Goal: Task Accomplishment & Management: Manage account settings

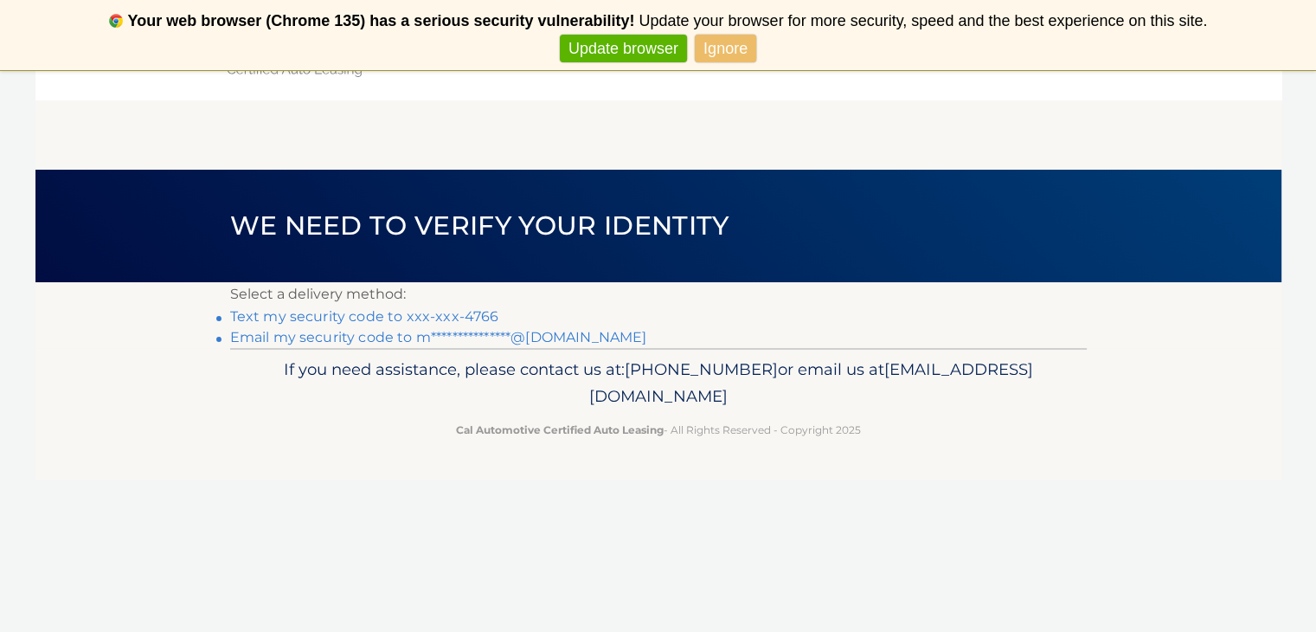
click at [380, 315] on link "Text my security code to xxx-xxx-4766" at bounding box center [364, 316] width 269 height 16
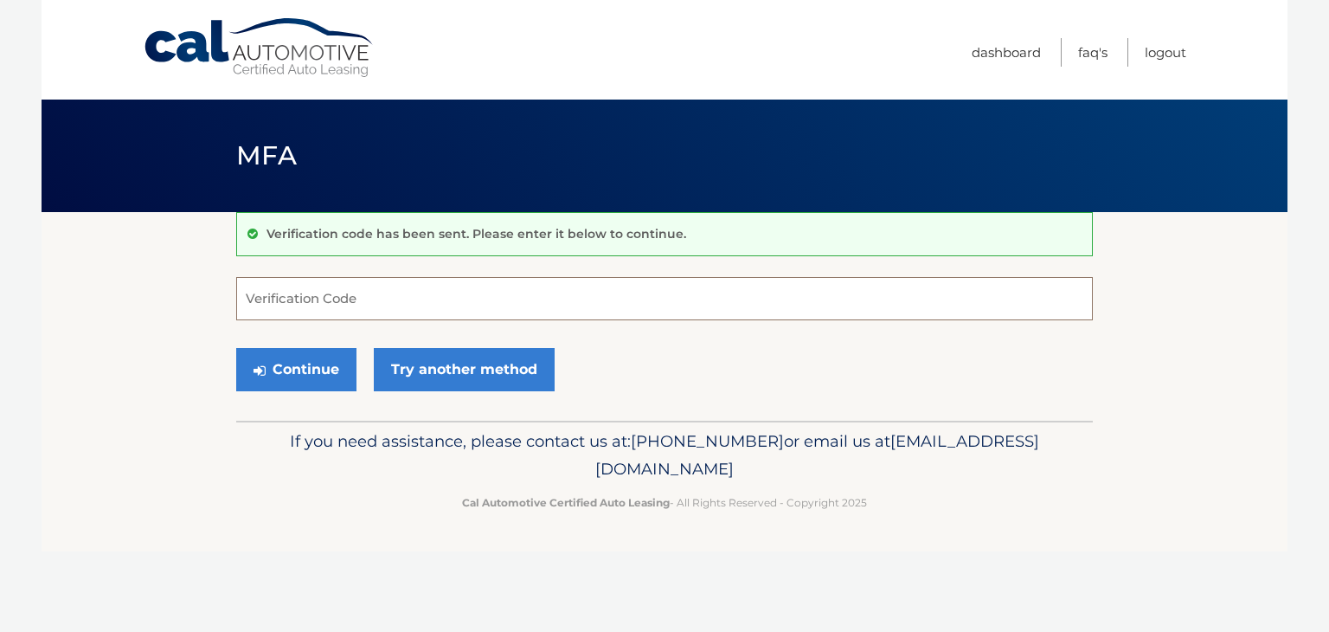
click at [394, 312] on input "Verification Code" at bounding box center [664, 298] width 857 height 43
type input "829473"
click at [236, 348] on button "Continue" at bounding box center [296, 369] width 120 height 43
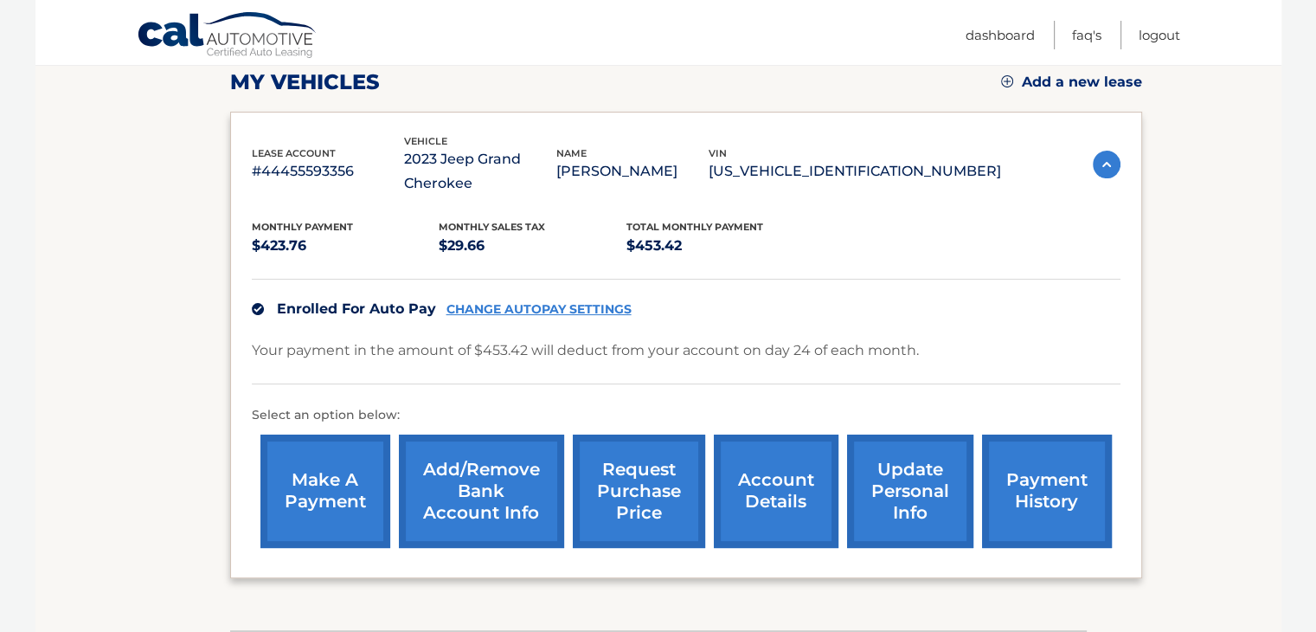
scroll to position [260, 0]
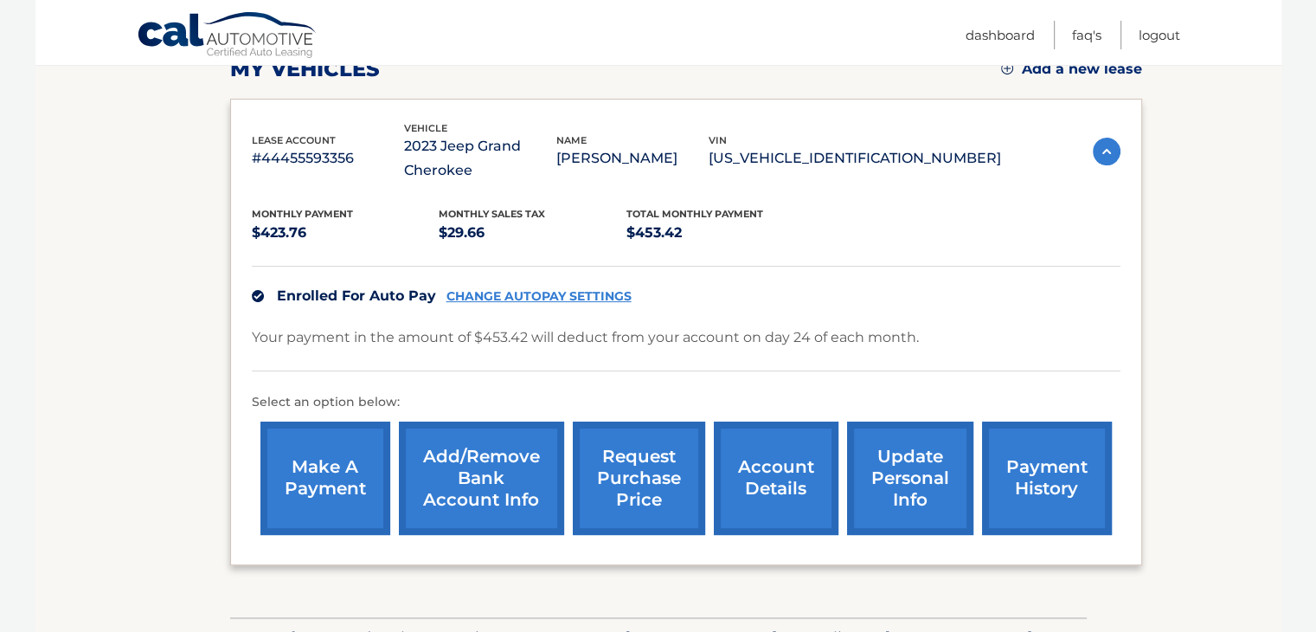
click at [336, 486] on link "make a payment" at bounding box center [326, 478] width 130 height 113
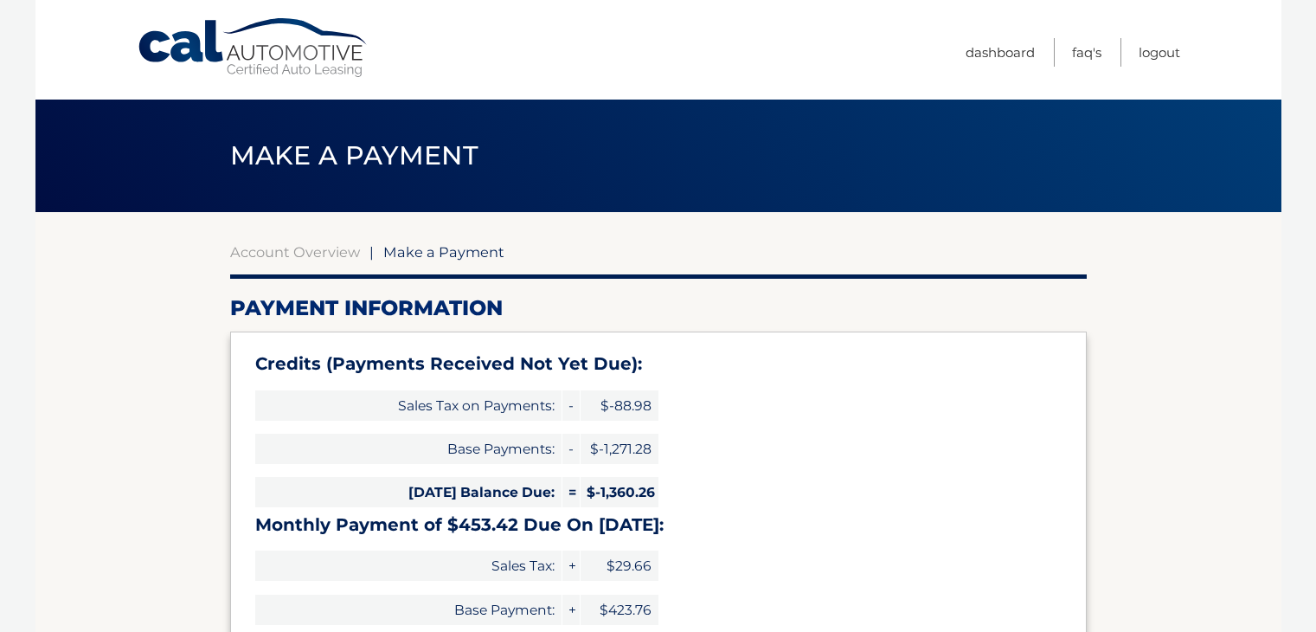
select select "MDk0ZDIwOGItYTZlYy00NjM5LThjMmQtODYzM2JkMTA4YTUy"
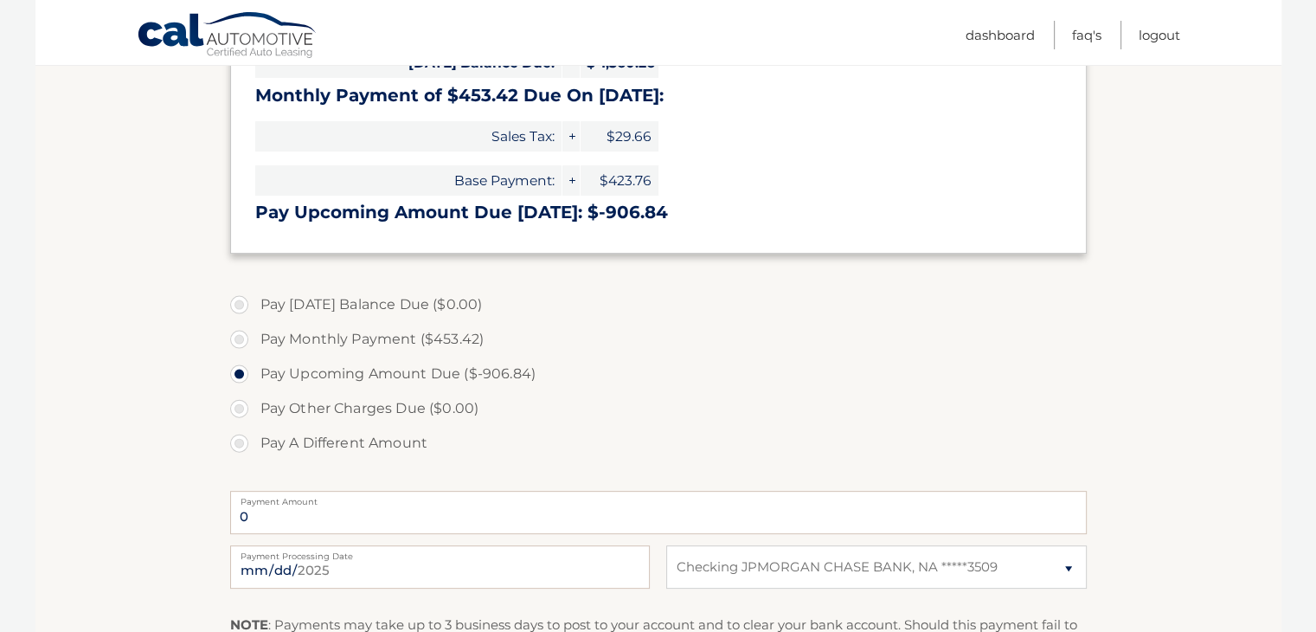
scroll to position [433, 0]
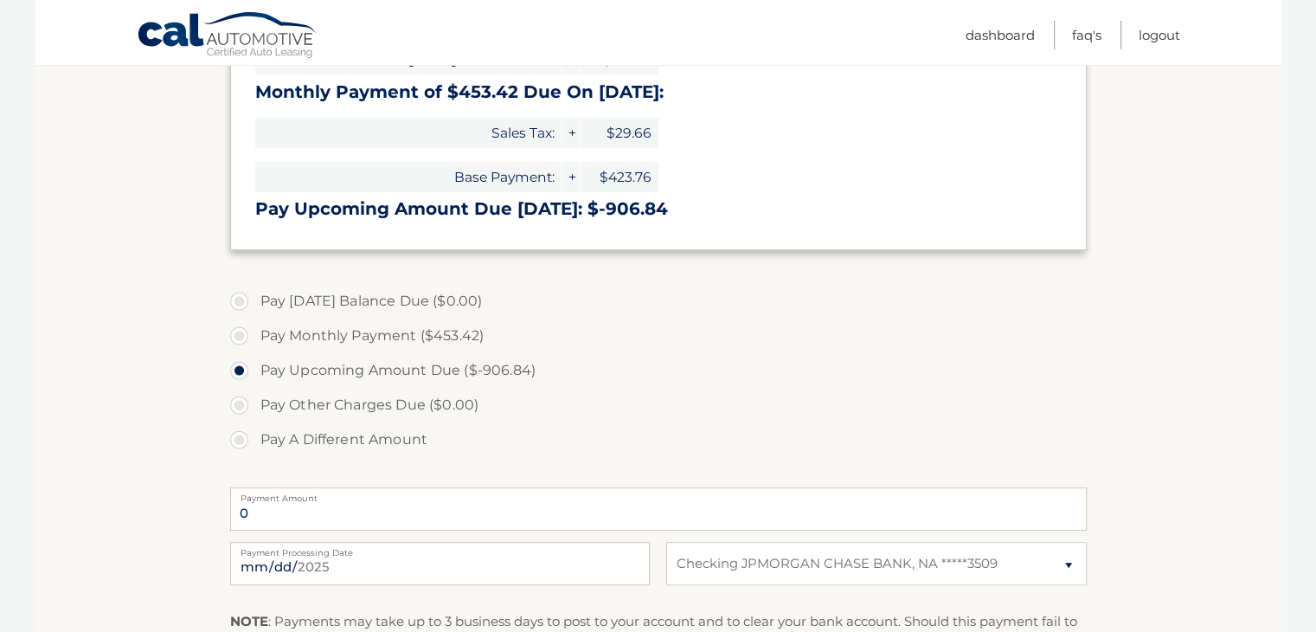
click at [244, 406] on label "Pay Other Charges Due ($0.00)" at bounding box center [658, 405] width 857 height 35
click at [237, 371] on label "Pay Upcoming Amount Due ($-906.84)" at bounding box center [658, 370] width 857 height 35
click at [237, 371] on input "Pay Upcoming Amount Due ($-906.84)" at bounding box center [245, 367] width 17 height 28
click at [239, 400] on label "Pay Other Charges Due ($0.00)" at bounding box center [658, 405] width 857 height 35
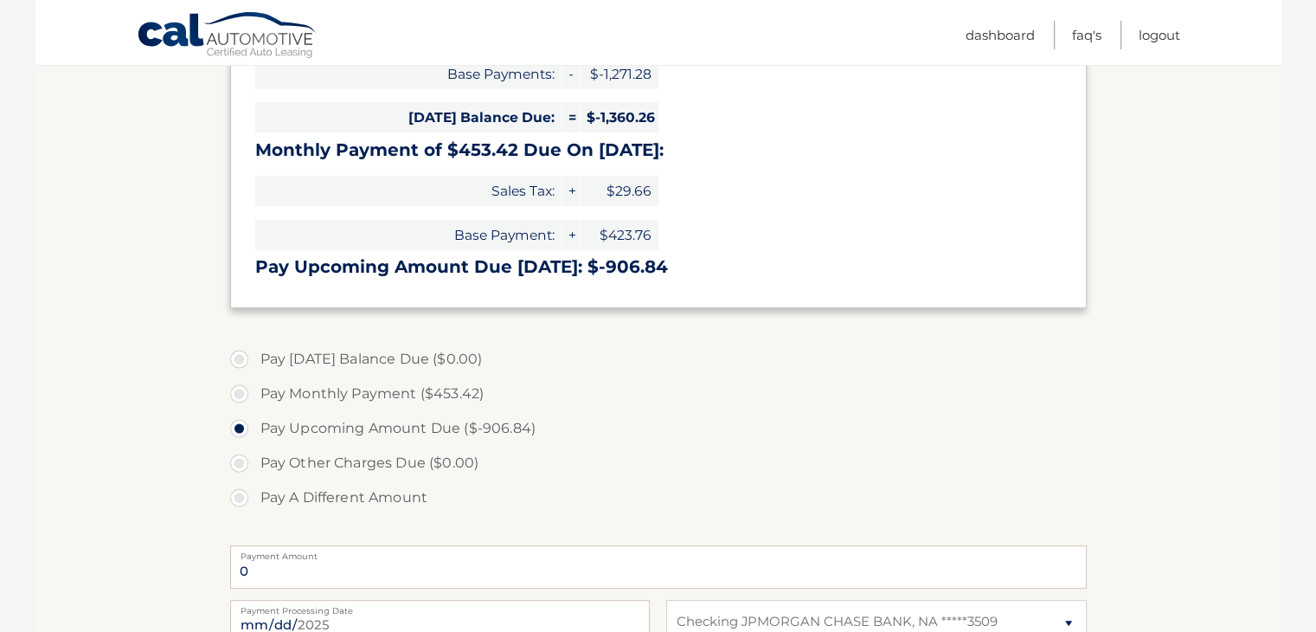
scroll to position [0, 0]
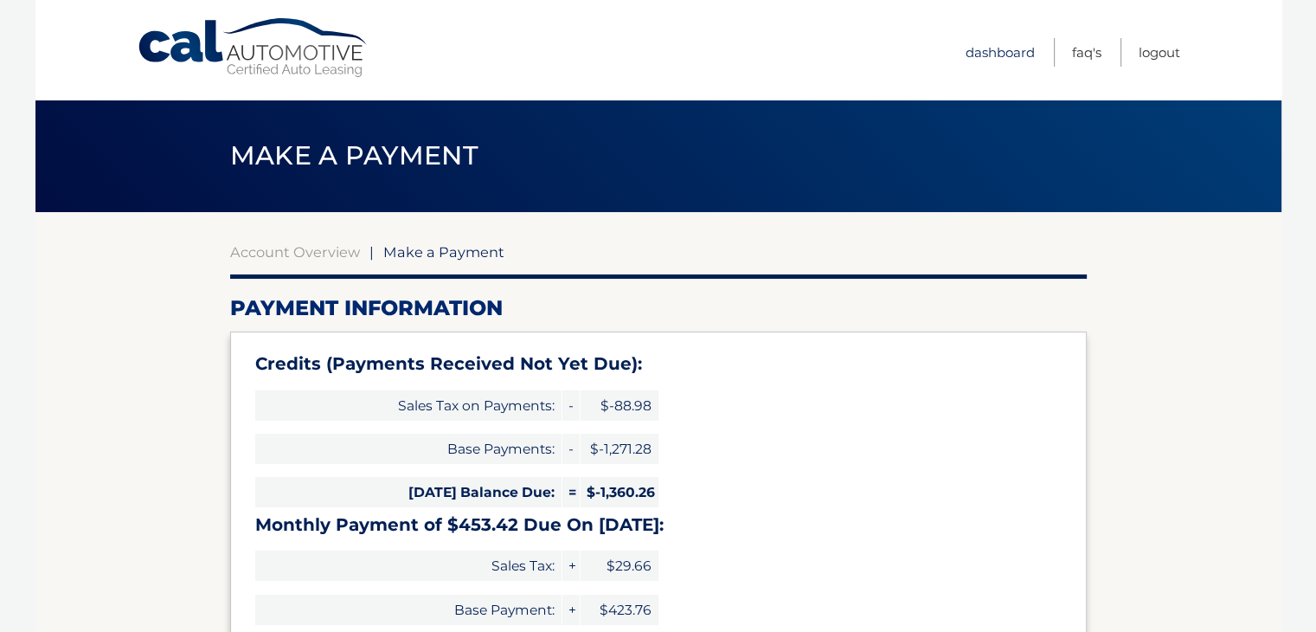
click at [997, 53] on link "Dashboard" at bounding box center [1000, 52] width 69 height 29
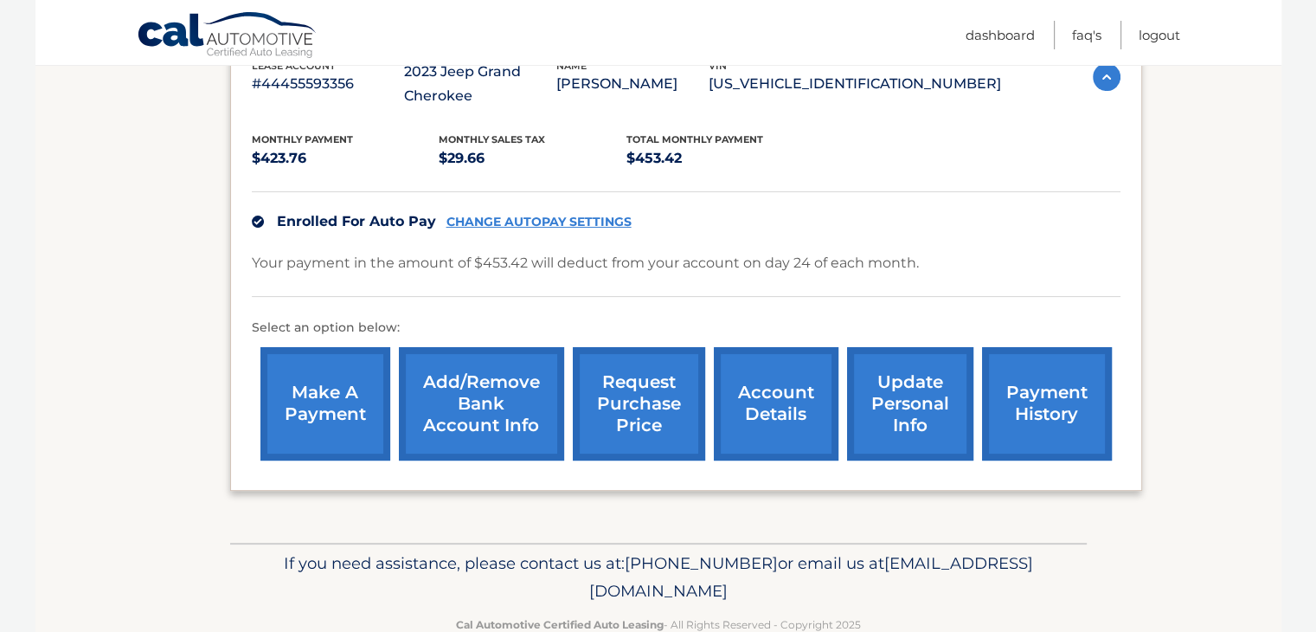
scroll to position [346, 0]
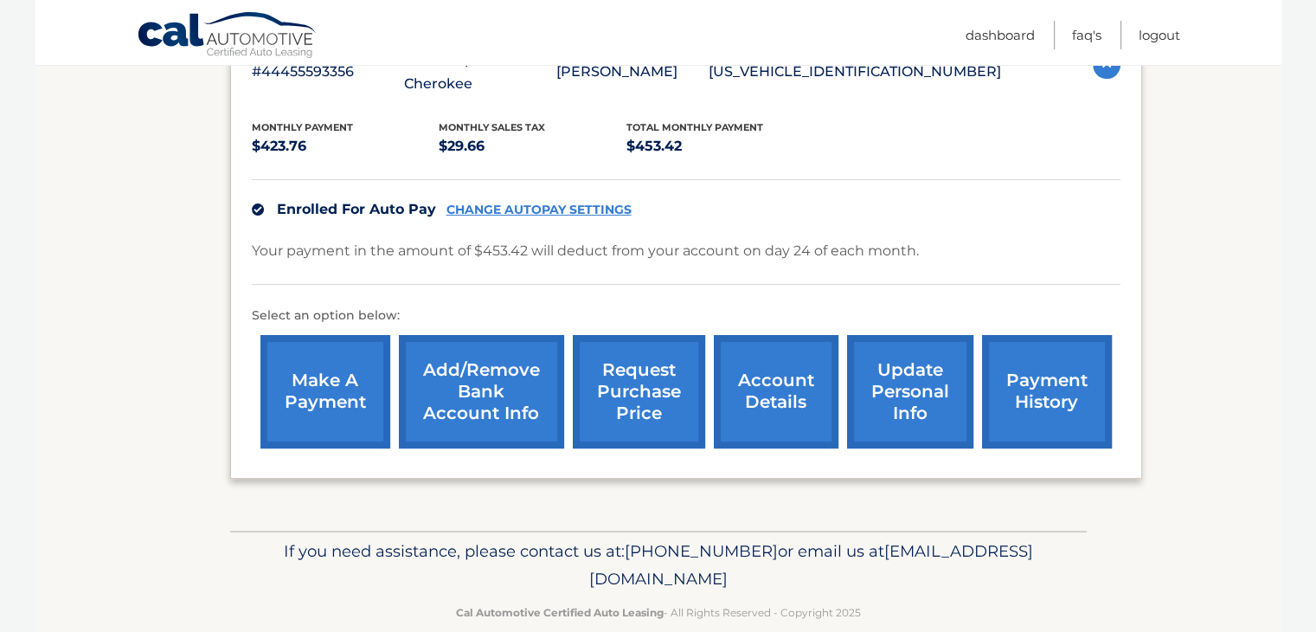
click at [503, 207] on link "CHANGE AUTOPAY SETTINGS" at bounding box center [539, 210] width 185 height 15
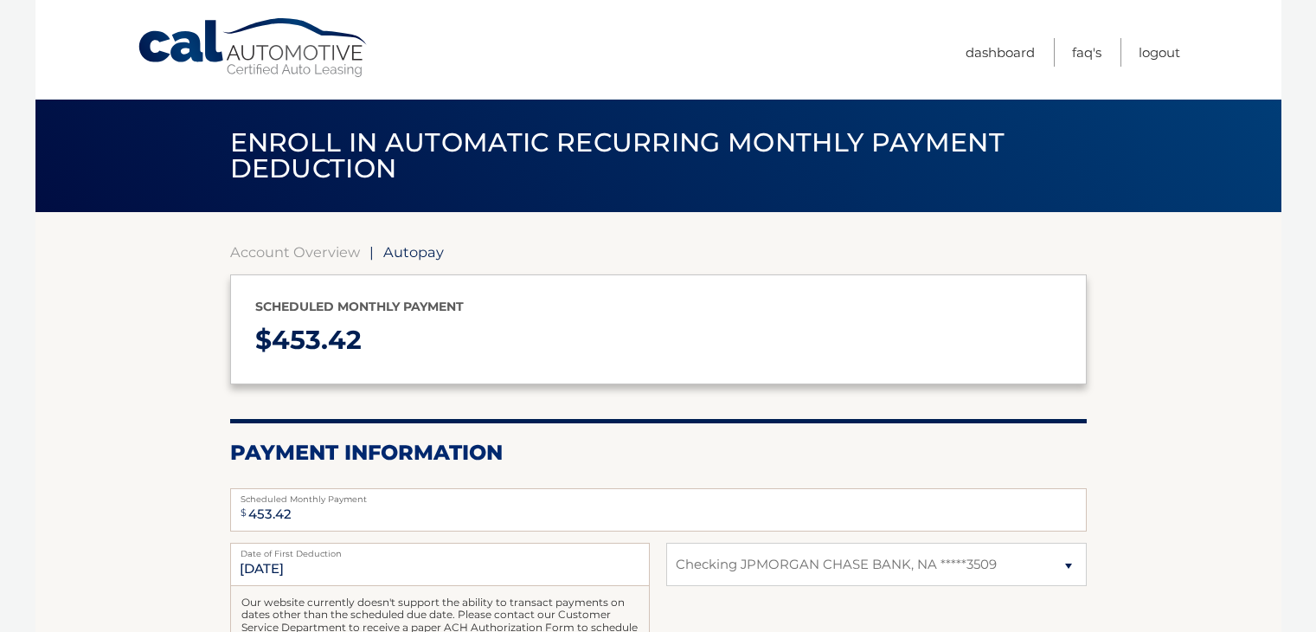
select select "MDk0ZDIwOGItYTZlYy00NjM5LThjMmQtODYzM2JkMTA4YTUy"
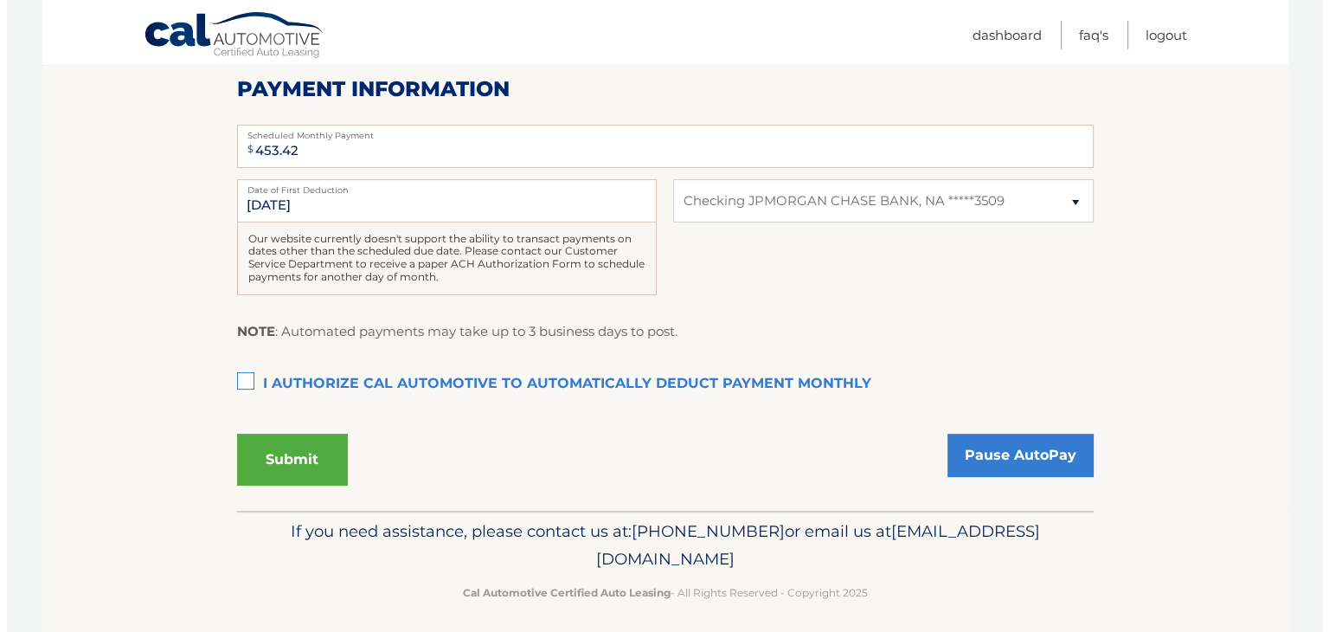
scroll to position [372, 0]
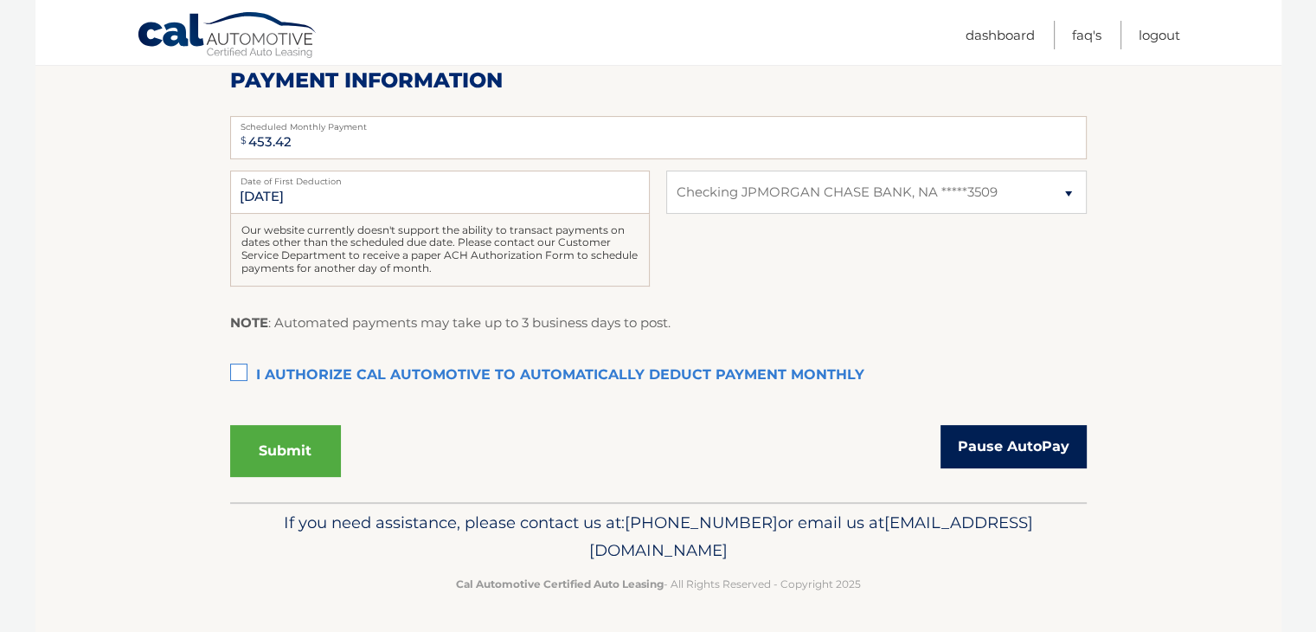
click at [1020, 454] on link "Pause AutoPay" at bounding box center [1014, 446] width 146 height 43
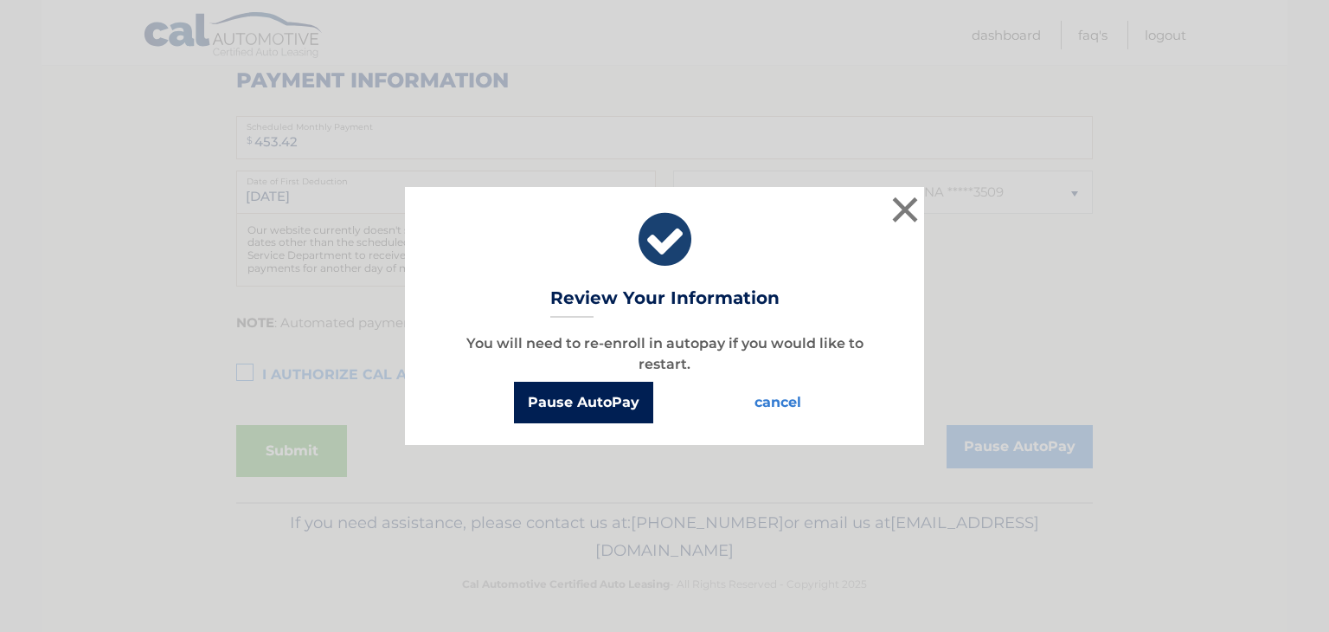
click at [570, 405] on button "Pause AutoPay" at bounding box center [583, 403] width 139 height 42
